Goal: Task Accomplishment & Management: Manage account settings

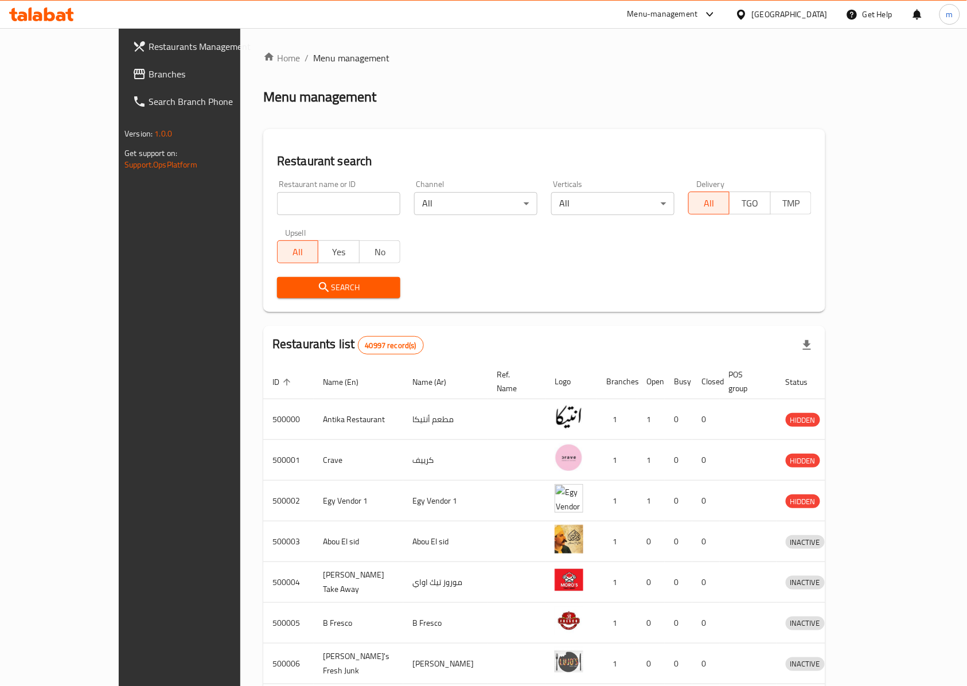
click at [149, 67] on span "Branches" at bounding box center [210, 74] width 123 height 14
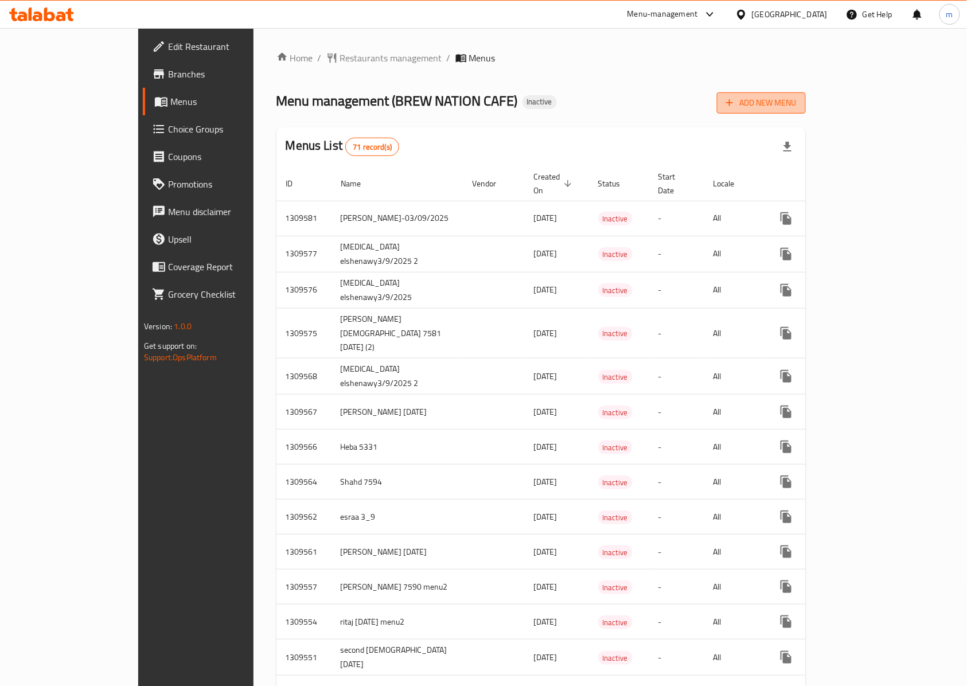
click at [806, 113] on button "Add New Menu" at bounding box center [761, 102] width 89 height 21
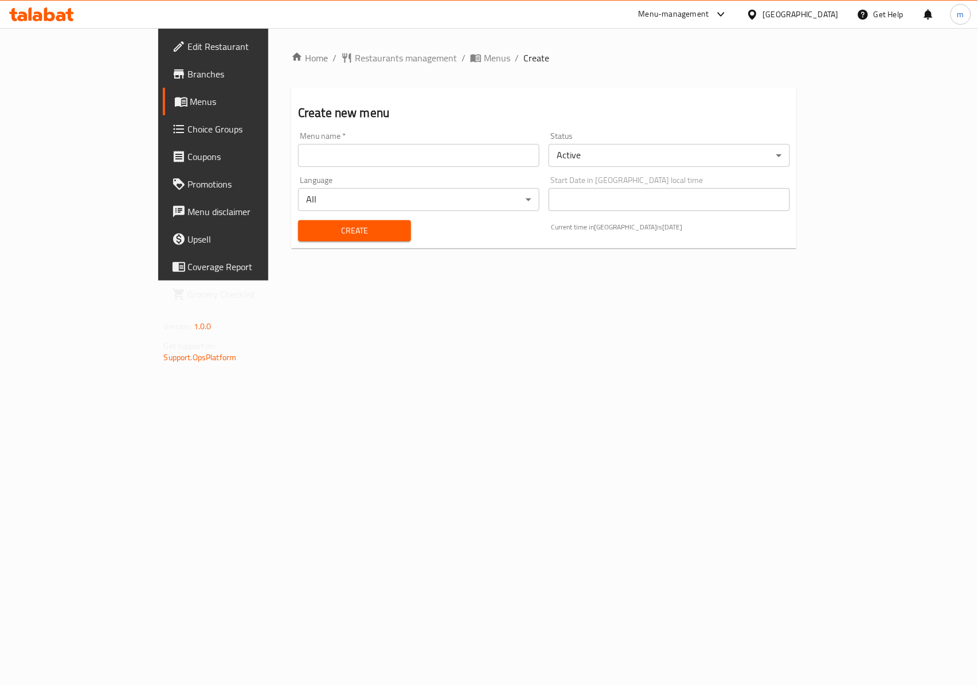
click at [400, 164] on input "text" at bounding box center [418, 155] width 241 height 23
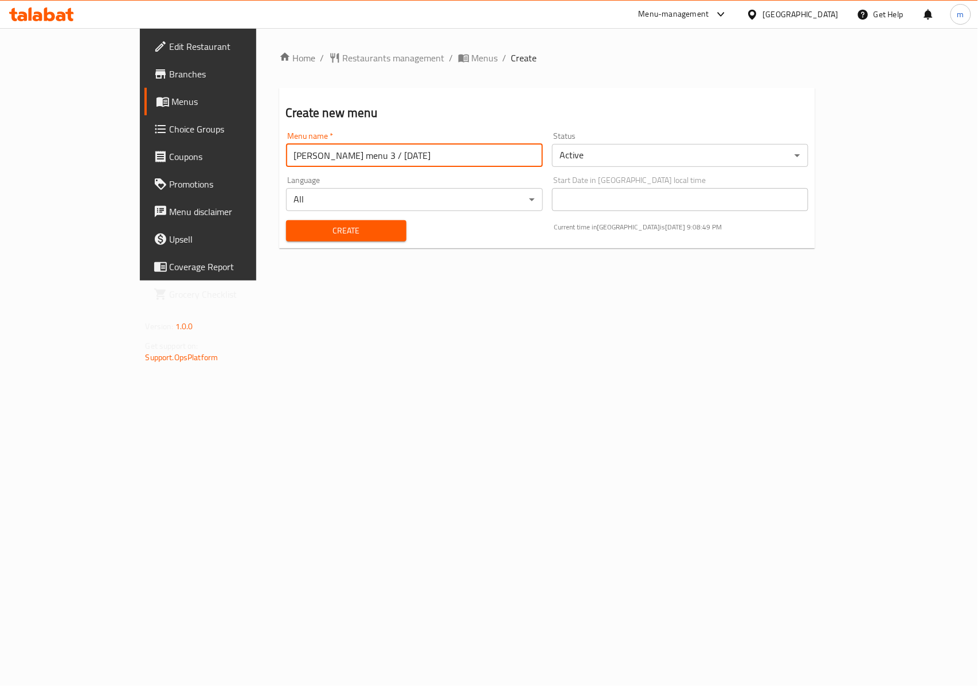
type input "Mo Ashrof menu 3 / 03-9-2025"
click at [640, 152] on body "​ Menu-management Egypt Get Help m Edit Restaurant Branches Menus Choice Groups…" at bounding box center [489, 357] width 978 height 658
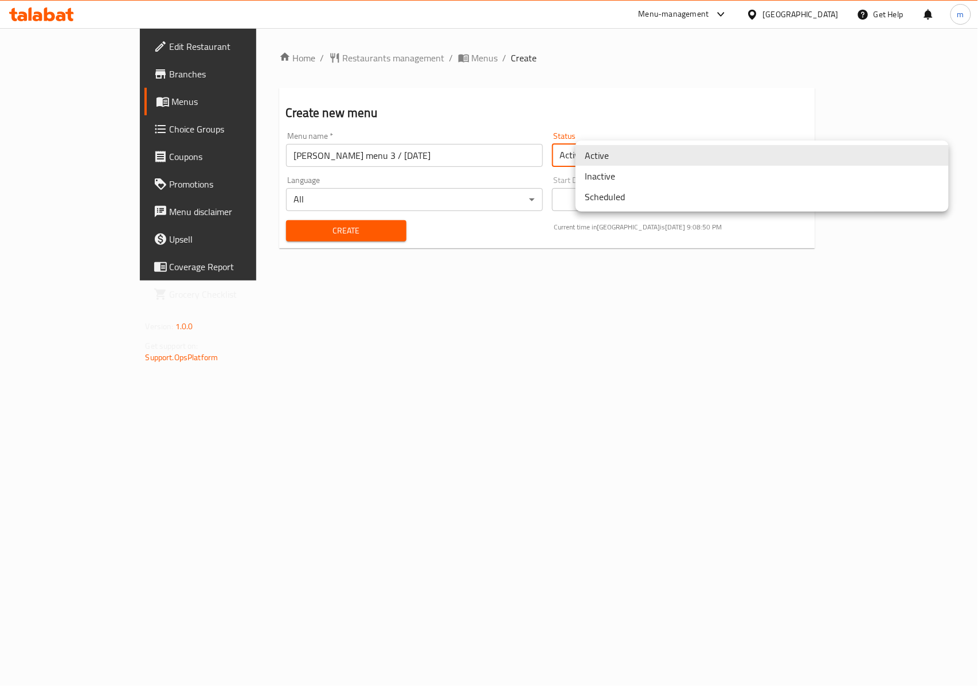
click at [618, 181] on li "Inactive" at bounding box center [762, 176] width 373 height 21
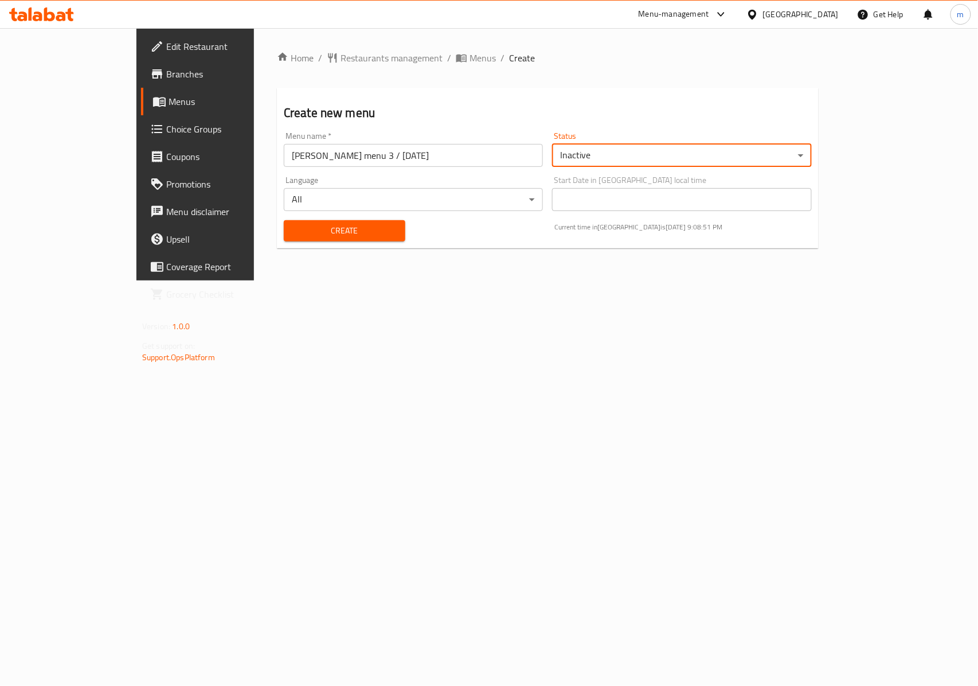
click at [277, 248] on div "Home / Restaurants management / Menus / Create Create new menu Menu name   * Mo…" at bounding box center [548, 154] width 542 height 206
click at [284, 240] on button "Create" at bounding box center [345, 230] width 122 height 21
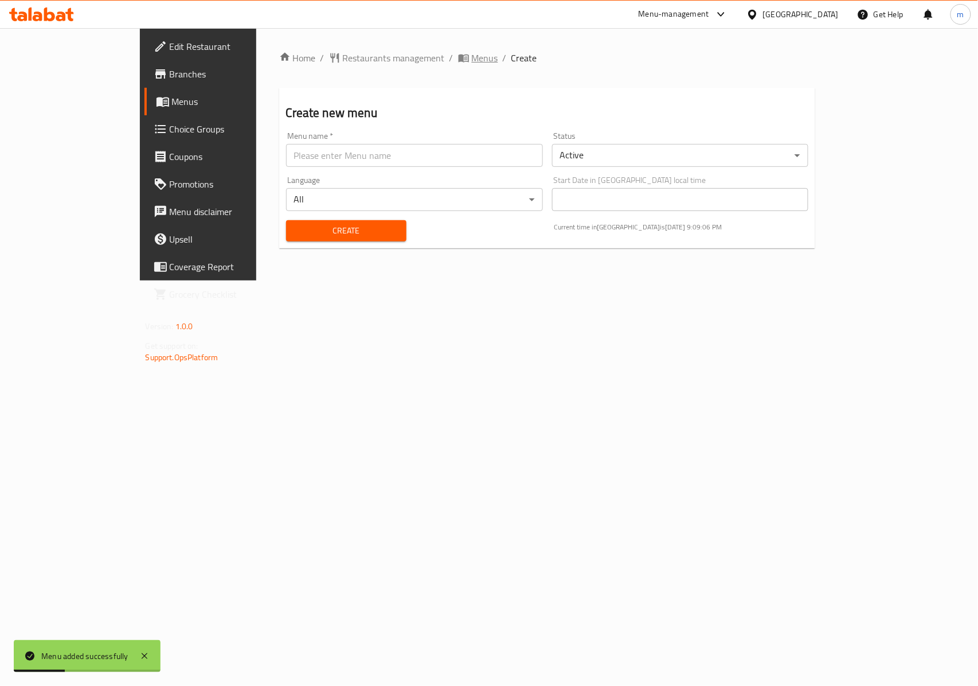
click at [472, 52] on span "Menus" at bounding box center [485, 58] width 26 height 14
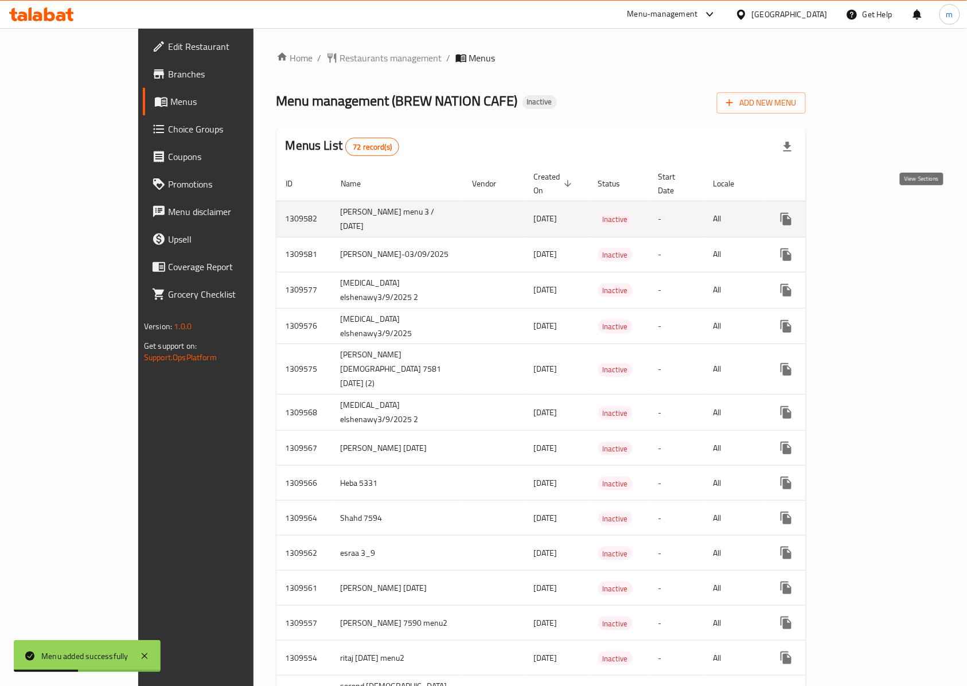
click at [876, 212] on icon "enhanced table" at bounding box center [869, 219] width 14 height 14
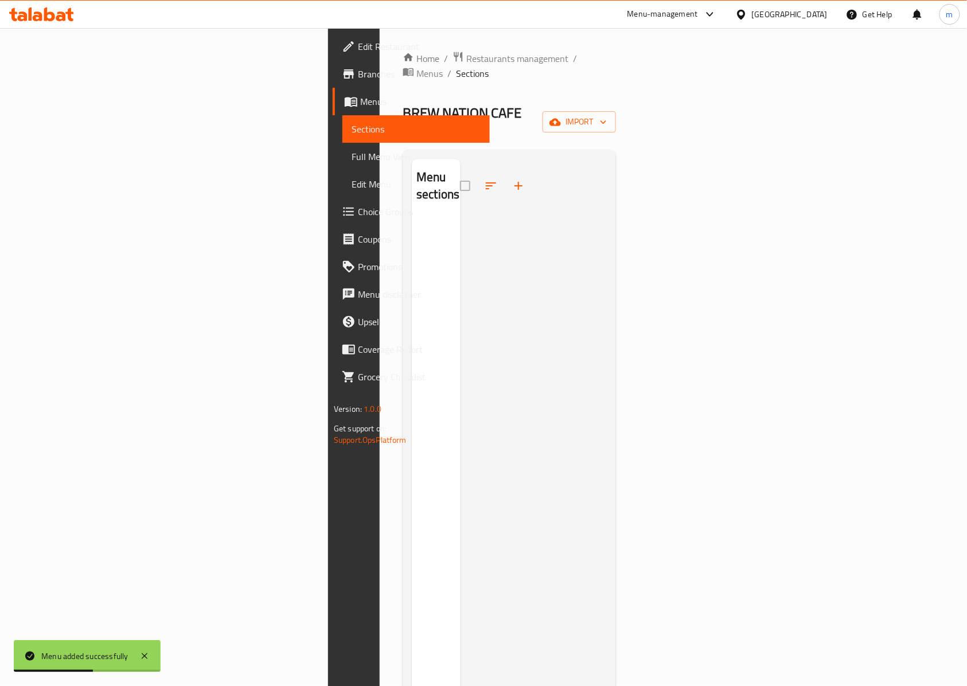
click at [505, 172] on button "button" at bounding box center [519, 186] width 28 height 28
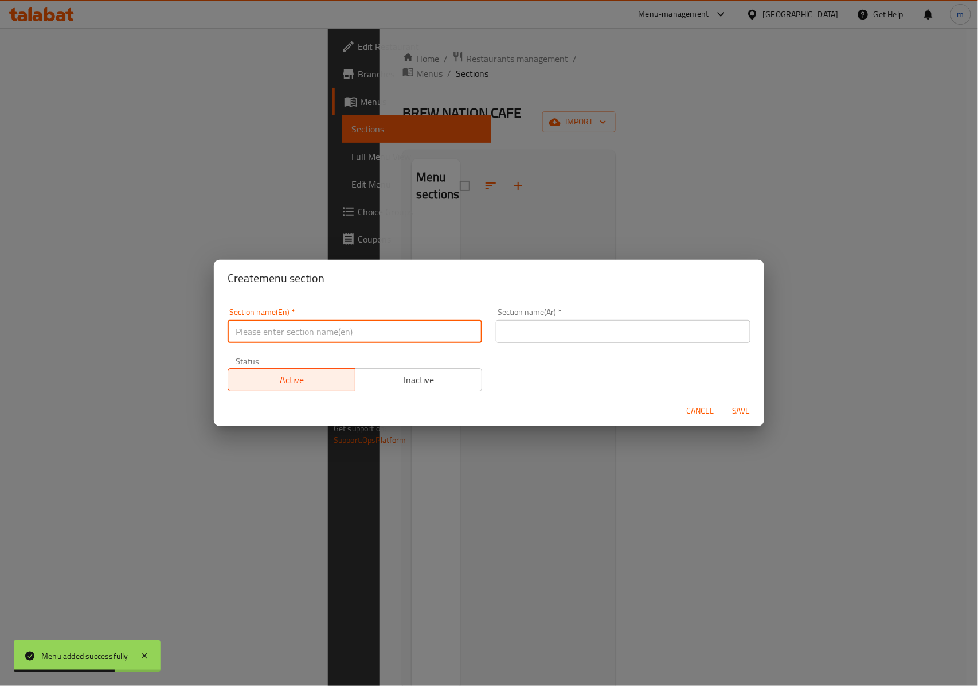
click at [368, 338] on input "text" at bounding box center [355, 331] width 255 height 23
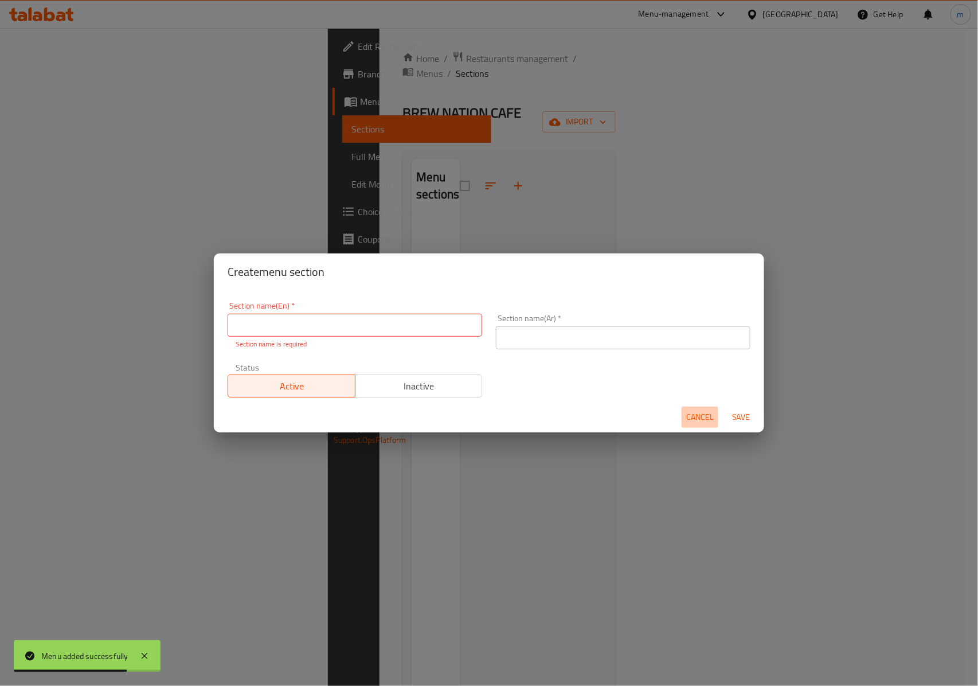
click at [709, 407] on button "Cancel" at bounding box center [700, 417] width 37 height 21
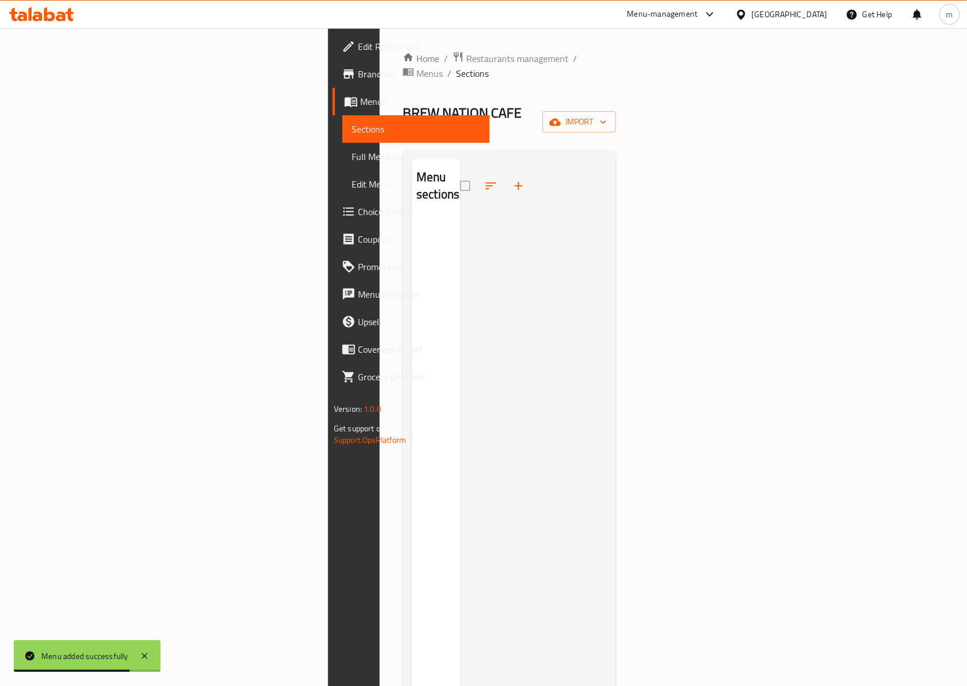
click at [616, 81] on div "Home / Restaurants management / Menus / Sections BREW NATION CAFE Inactive impo…" at bounding box center [509, 452] width 213 height 803
click at [616, 111] on button "import" at bounding box center [579, 121] width 73 height 21
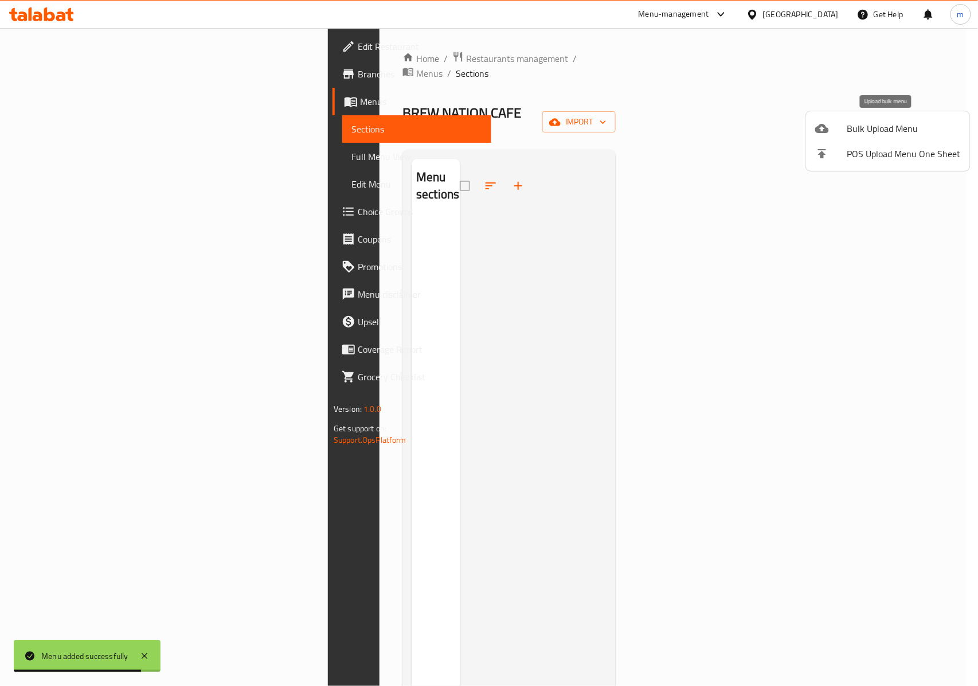
click at [915, 127] on span "Bulk Upload Menu" at bounding box center [905, 129] width 114 height 14
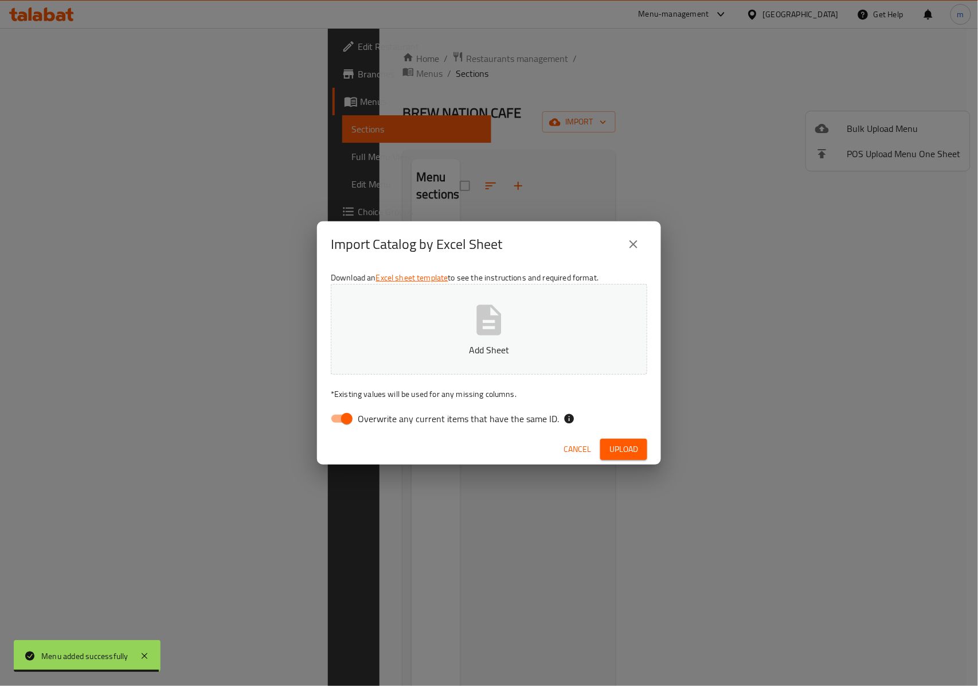
click at [345, 409] on input "Overwrite any current items that have the same ID." at bounding box center [346, 419] width 65 height 22
checkbox input "false"
click at [427, 357] on button "Add Sheet" at bounding box center [489, 329] width 317 height 91
click at [621, 453] on span "Upload" at bounding box center [624, 449] width 29 height 14
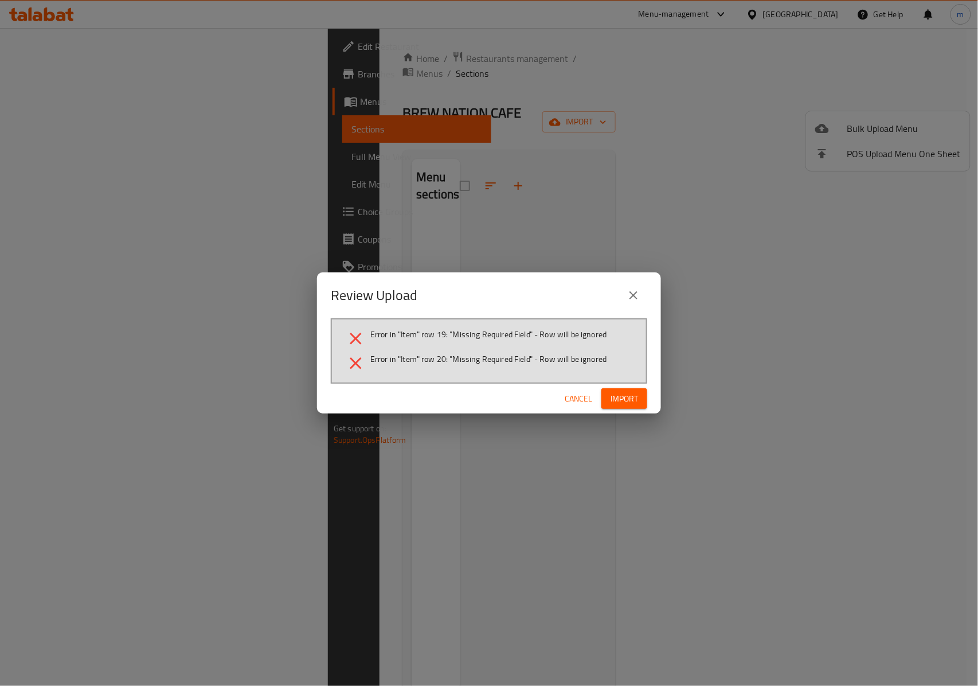
click at [632, 393] on span "Import" at bounding box center [625, 399] width 28 height 14
